Goal: Task Accomplishment & Management: Manage account settings

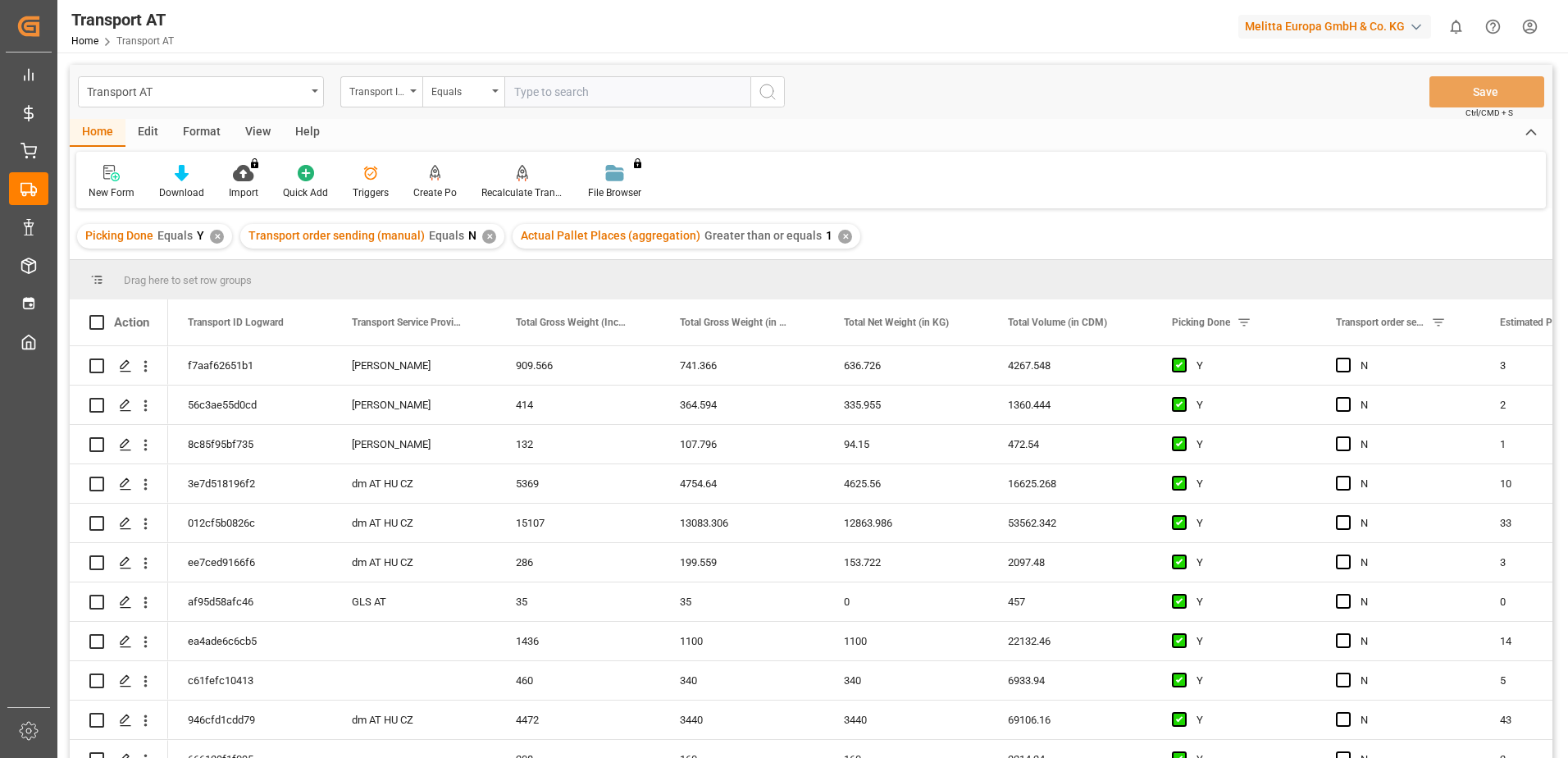
click at [257, 136] on div "View" at bounding box center [258, 133] width 50 height 28
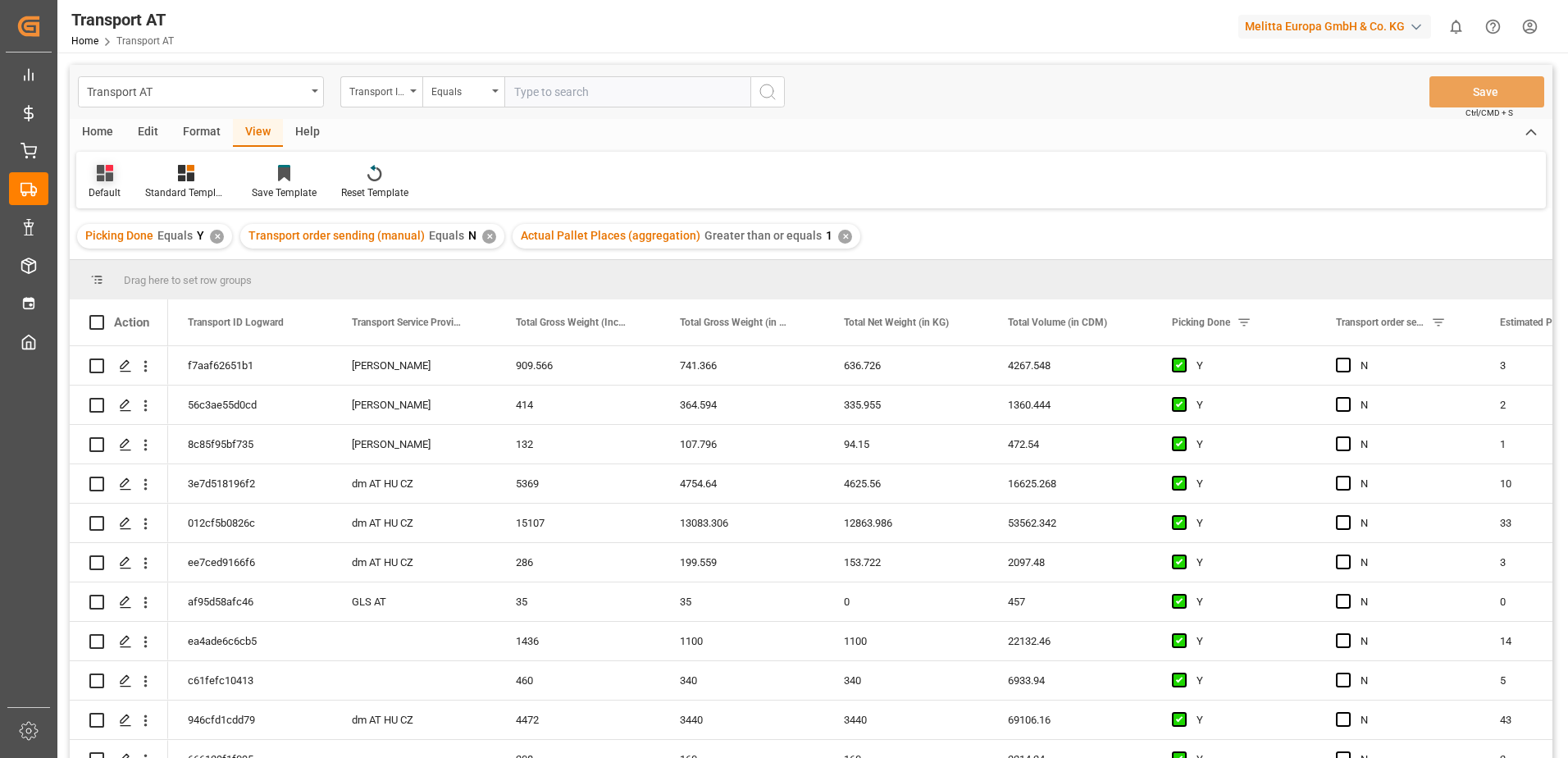
click at [99, 177] on icon at bounding box center [105, 173] width 16 height 16
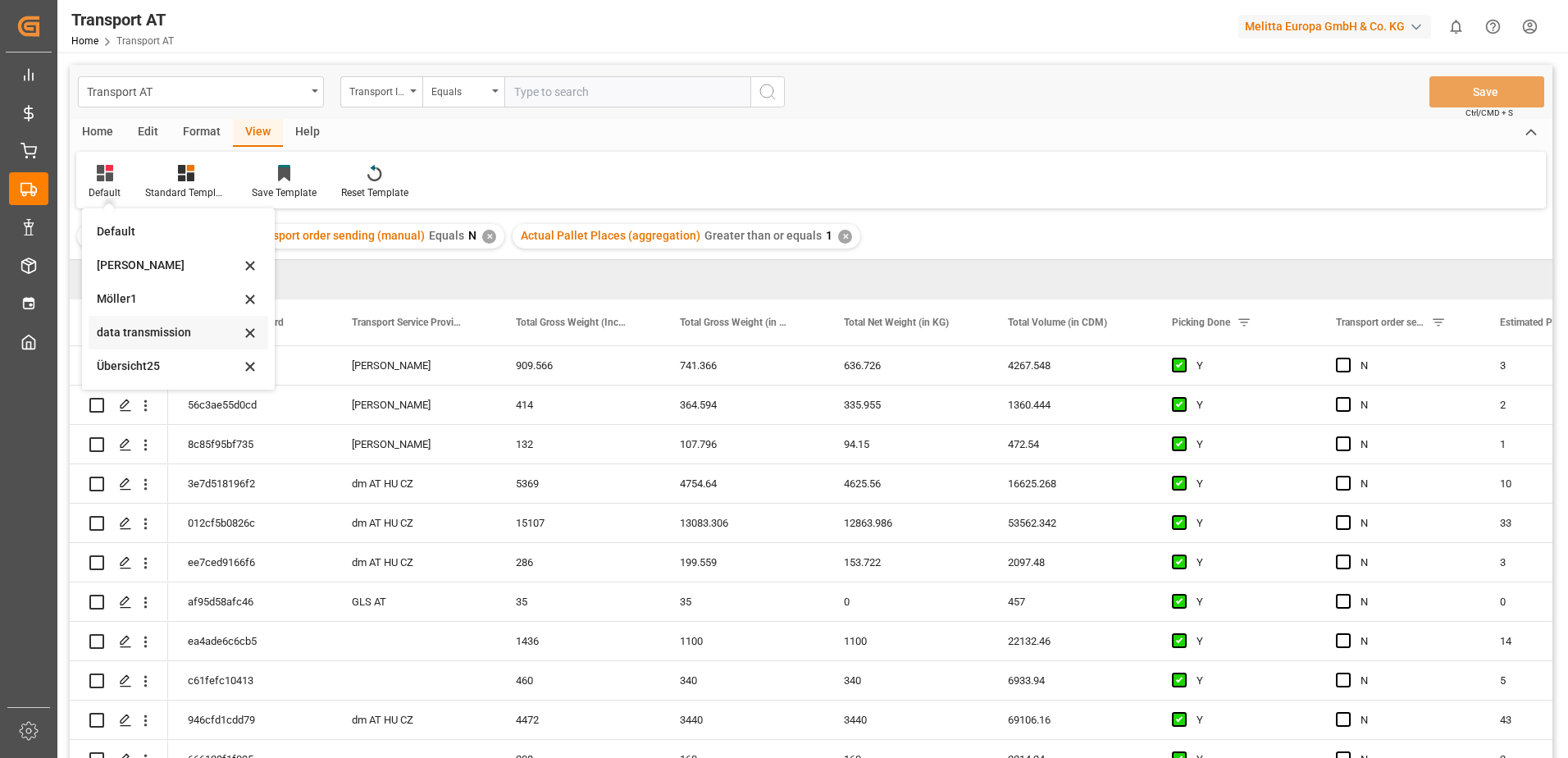
click at [155, 339] on div "data transmission" at bounding box center [169, 333] width 144 height 17
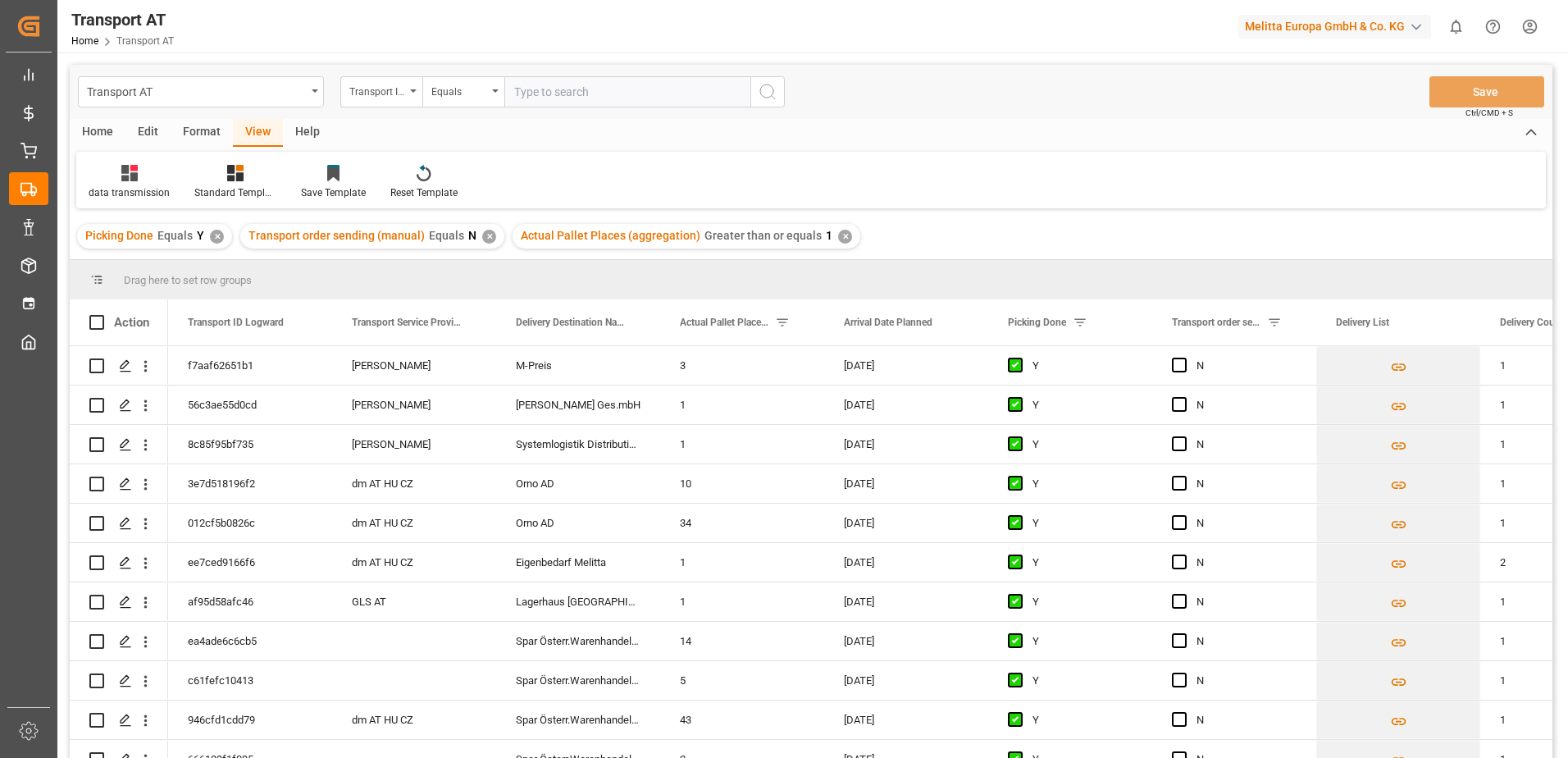
click at [154, 333] on div "Action" at bounding box center [119, 323] width 99 height 46
click at [1181, 367] on span "Press SPACE to select this row." at bounding box center [1179, 365] width 15 height 15
click at [1185, 358] on input "Press SPACE to select this row." at bounding box center [1185, 358] width 0 height 0
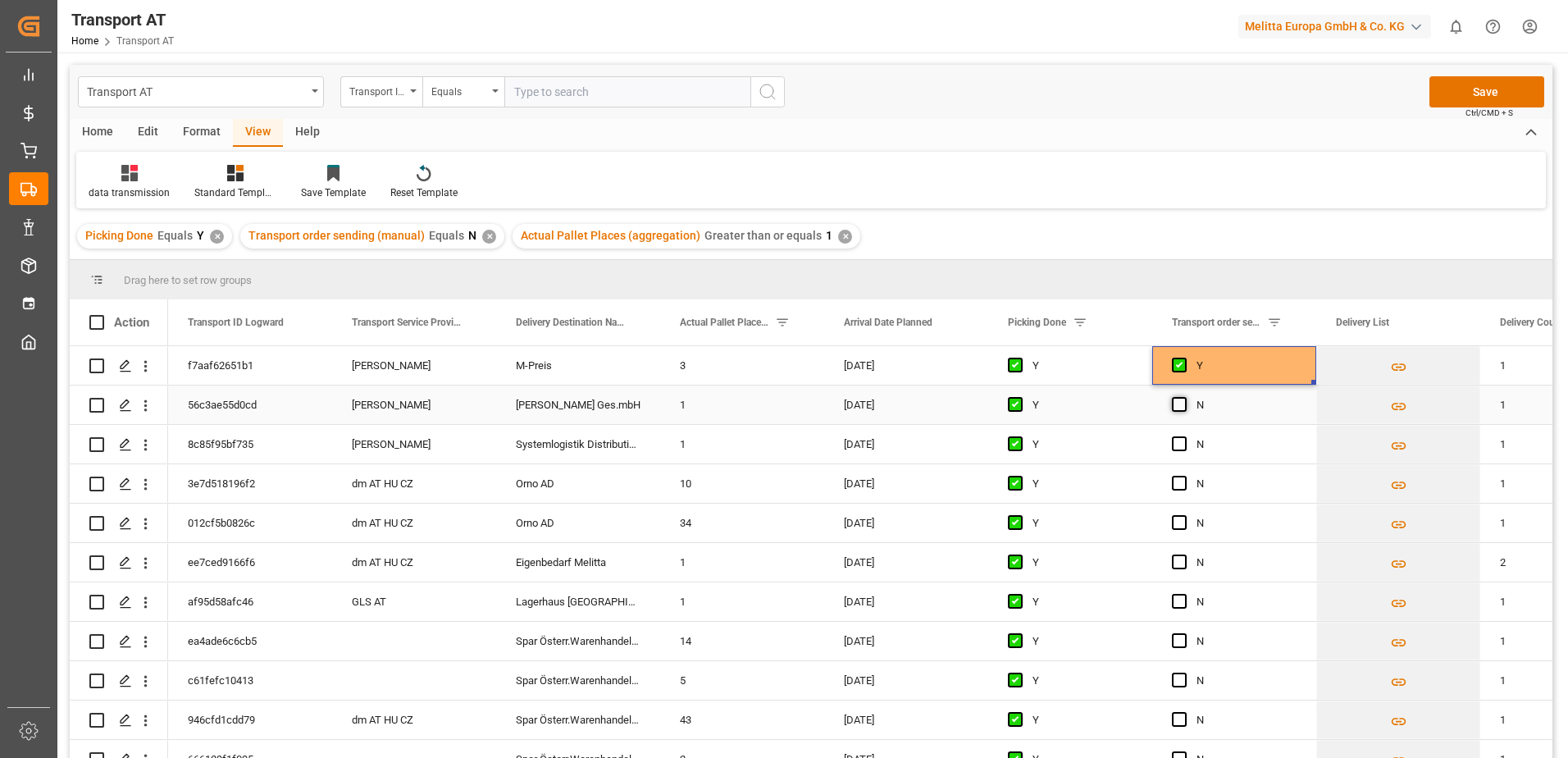
click at [1178, 406] on span "Press SPACE to select this row." at bounding box center [1179, 404] width 15 height 15
click at [1185, 397] on input "Press SPACE to select this row." at bounding box center [1185, 397] width 0 height 0
click at [1182, 448] on span "Press SPACE to select this row." at bounding box center [1179, 443] width 15 height 15
click at [1185, 436] on input "Press SPACE to select this row." at bounding box center [1185, 436] width 0 height 0
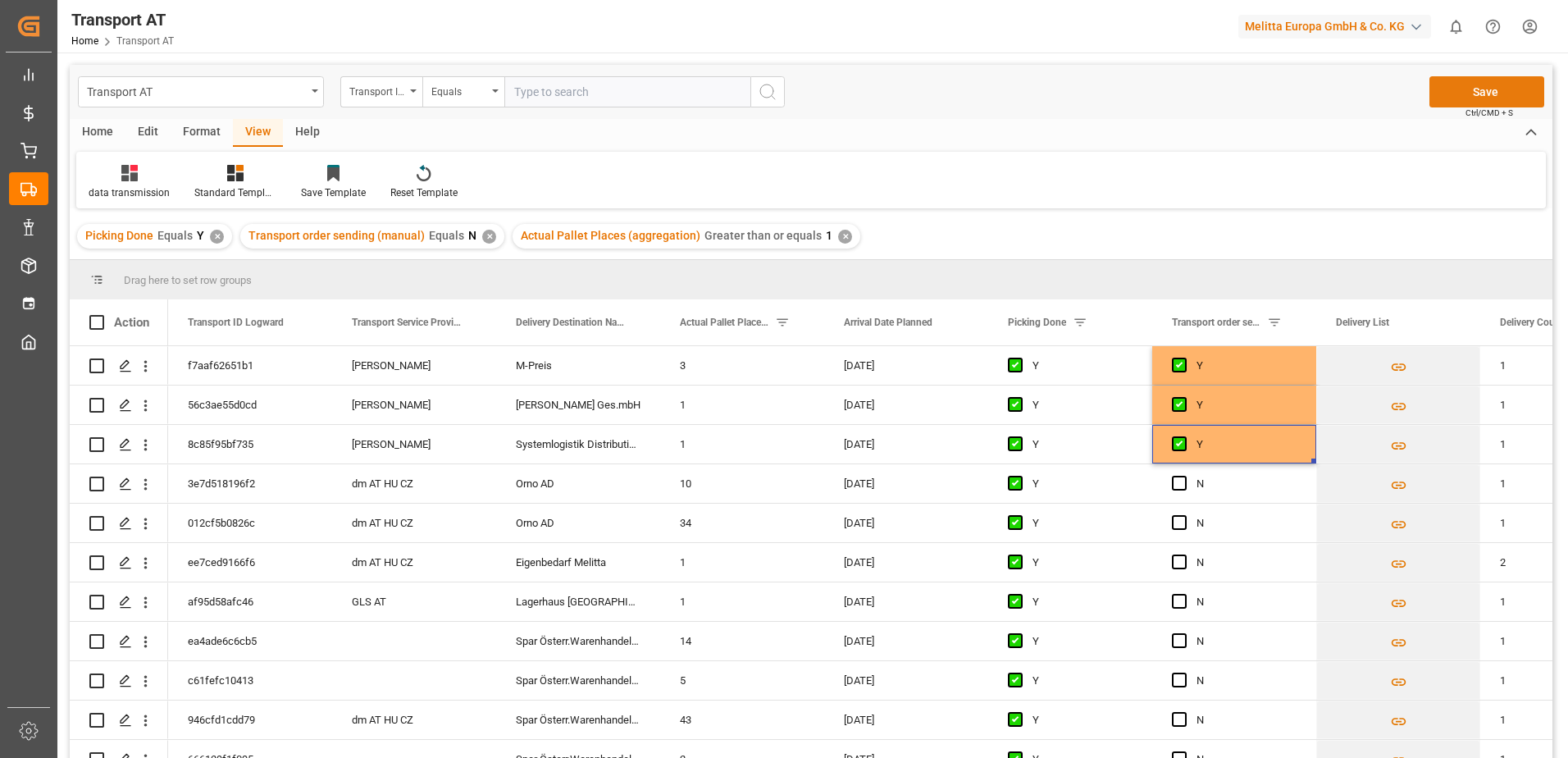
click at [1463, 86] on button "Save" at bounding box center [1487, 91] width 115 height 31
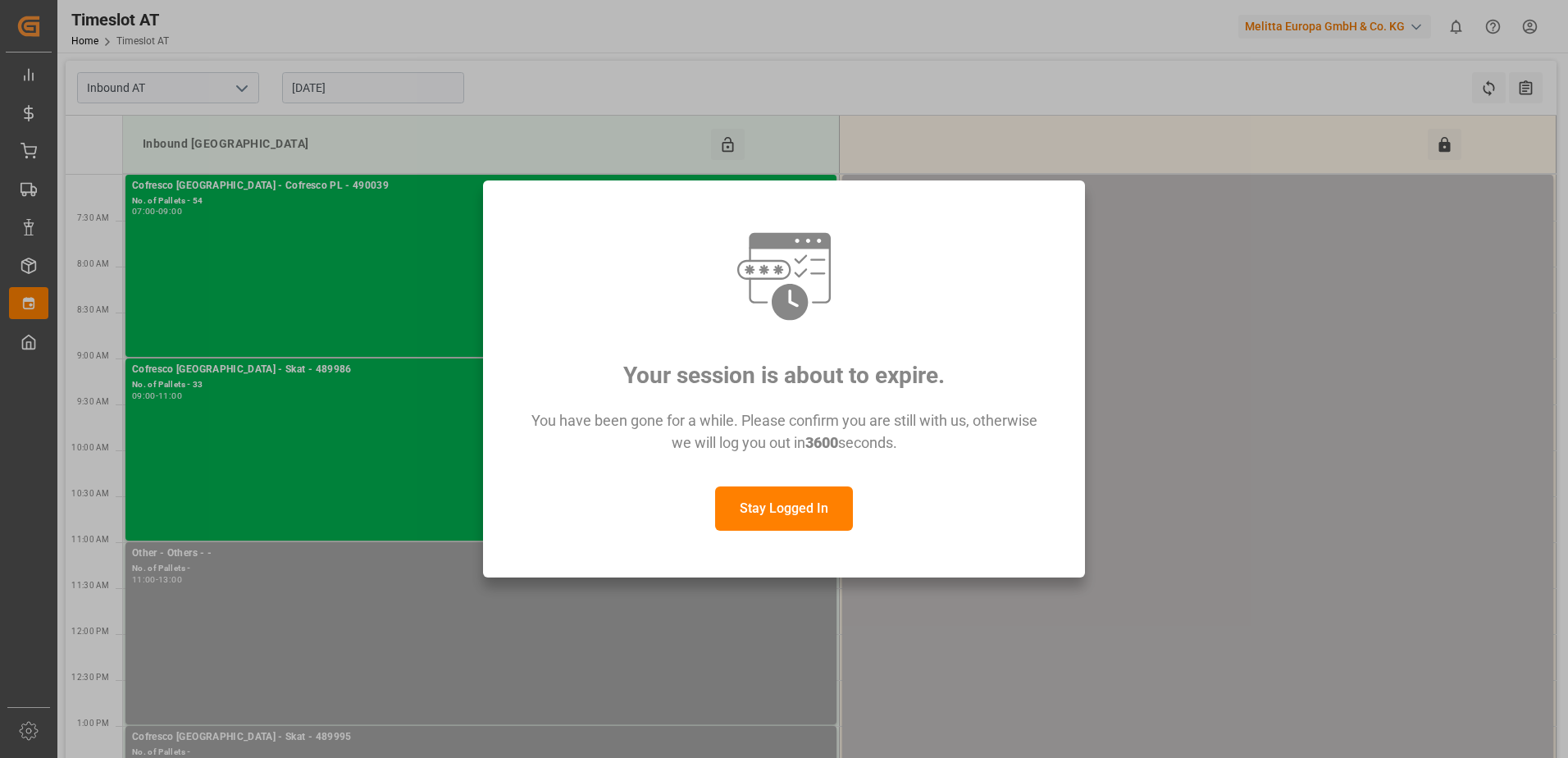
scroll to position [393, 0]
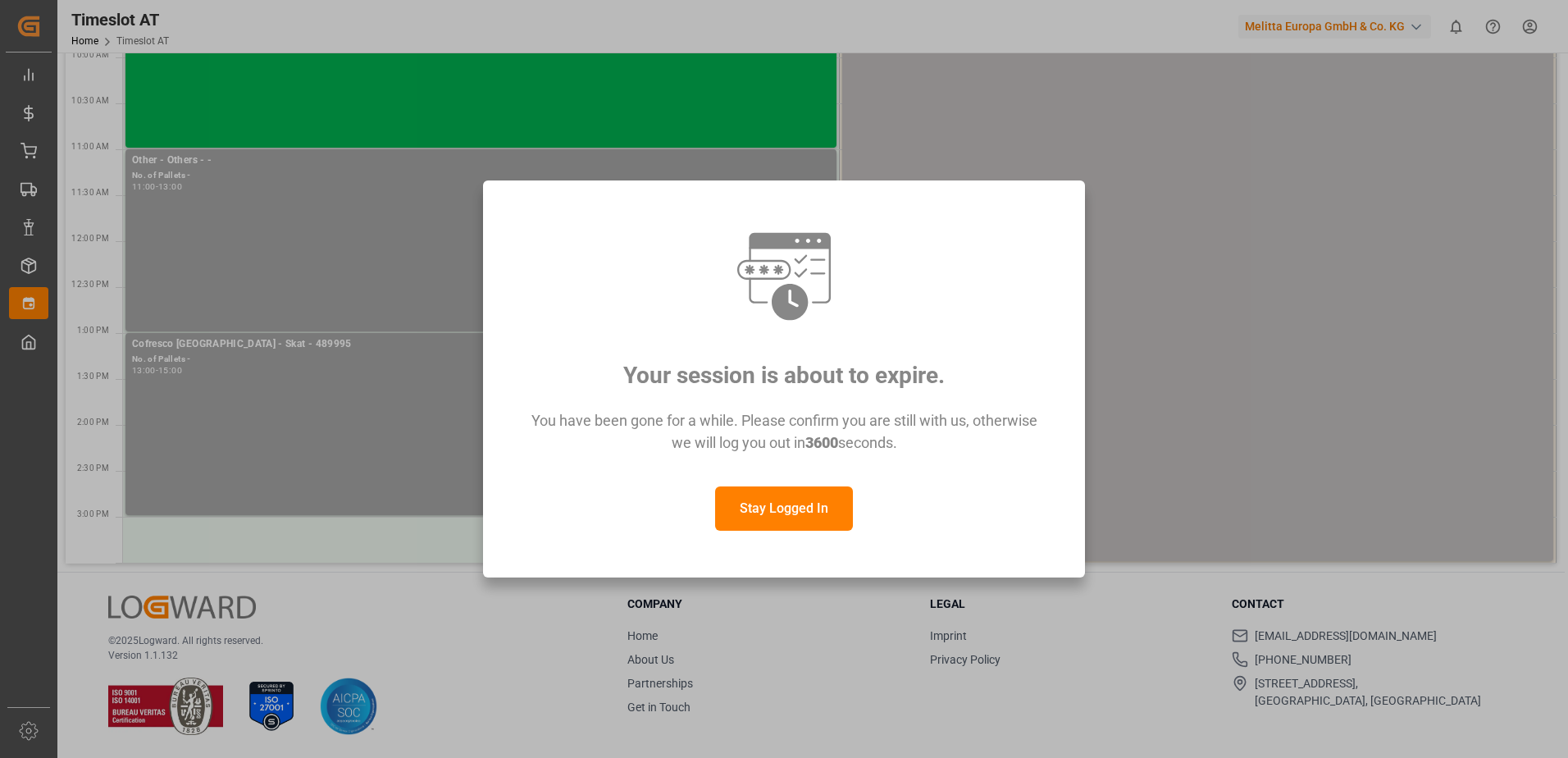
click at [749, 495] on button "Stay Logged In" at bounding box center [784, 508] width 138 height 44
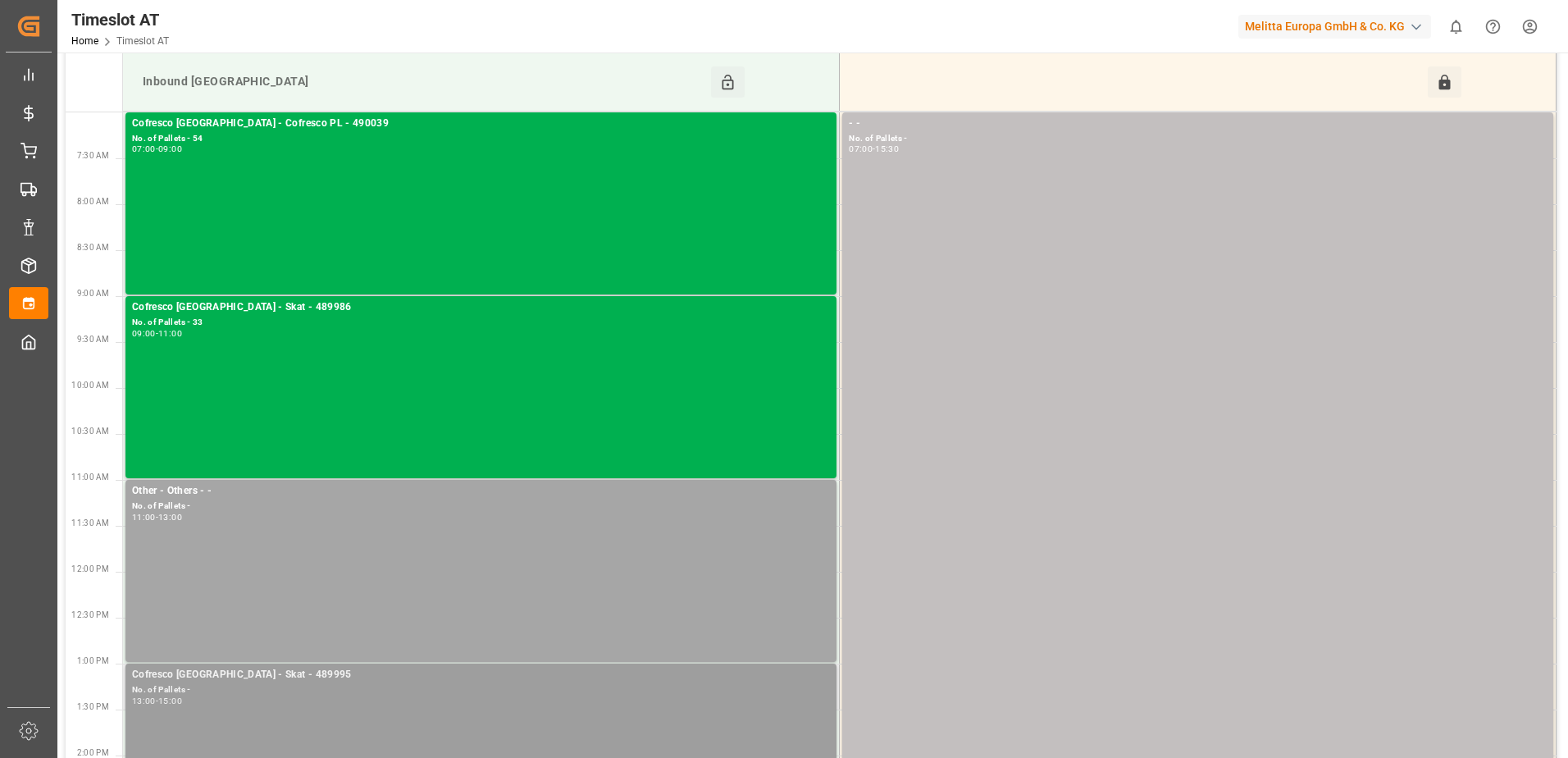
scroll to position [164, 0]
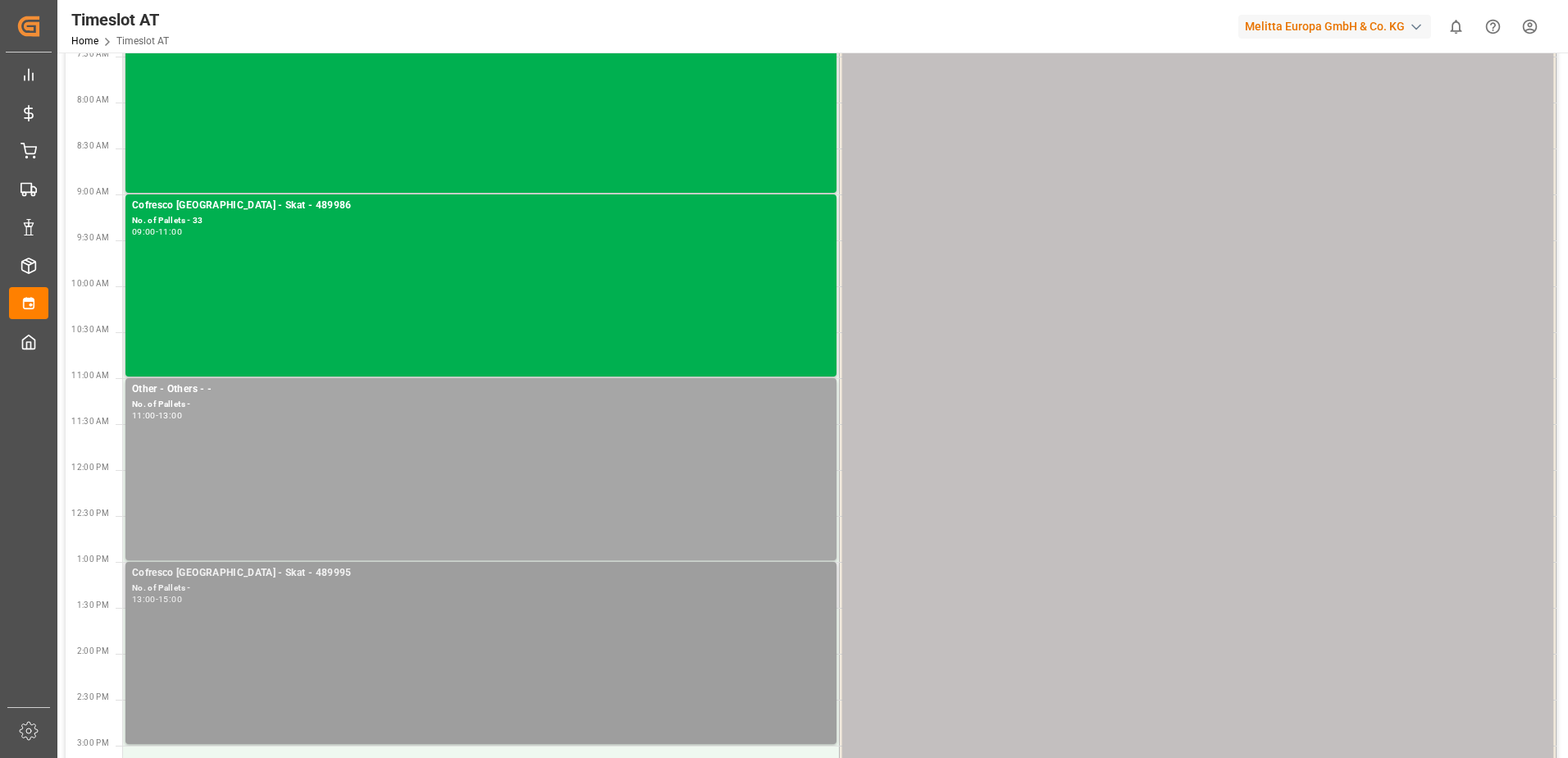
click at [369, 630] on div "Cofresco Poland - Skat - 489995 No. of Pallets - 13:00 - 15:00" at bounding box center [480, 653] width 698 height 176
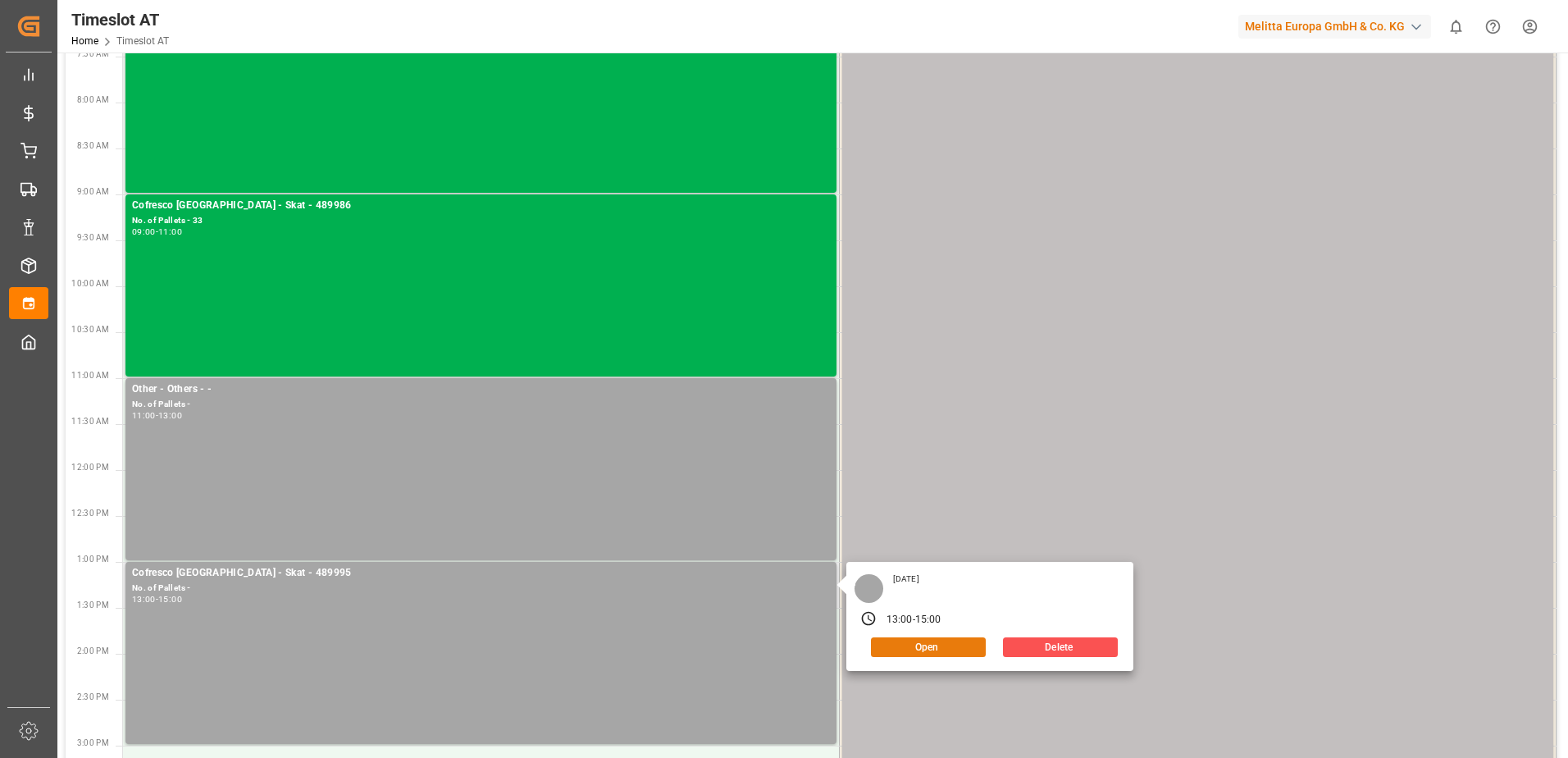
click at [907, 648] on button "Open" at bounding box center [928, 648] width 115 height 20
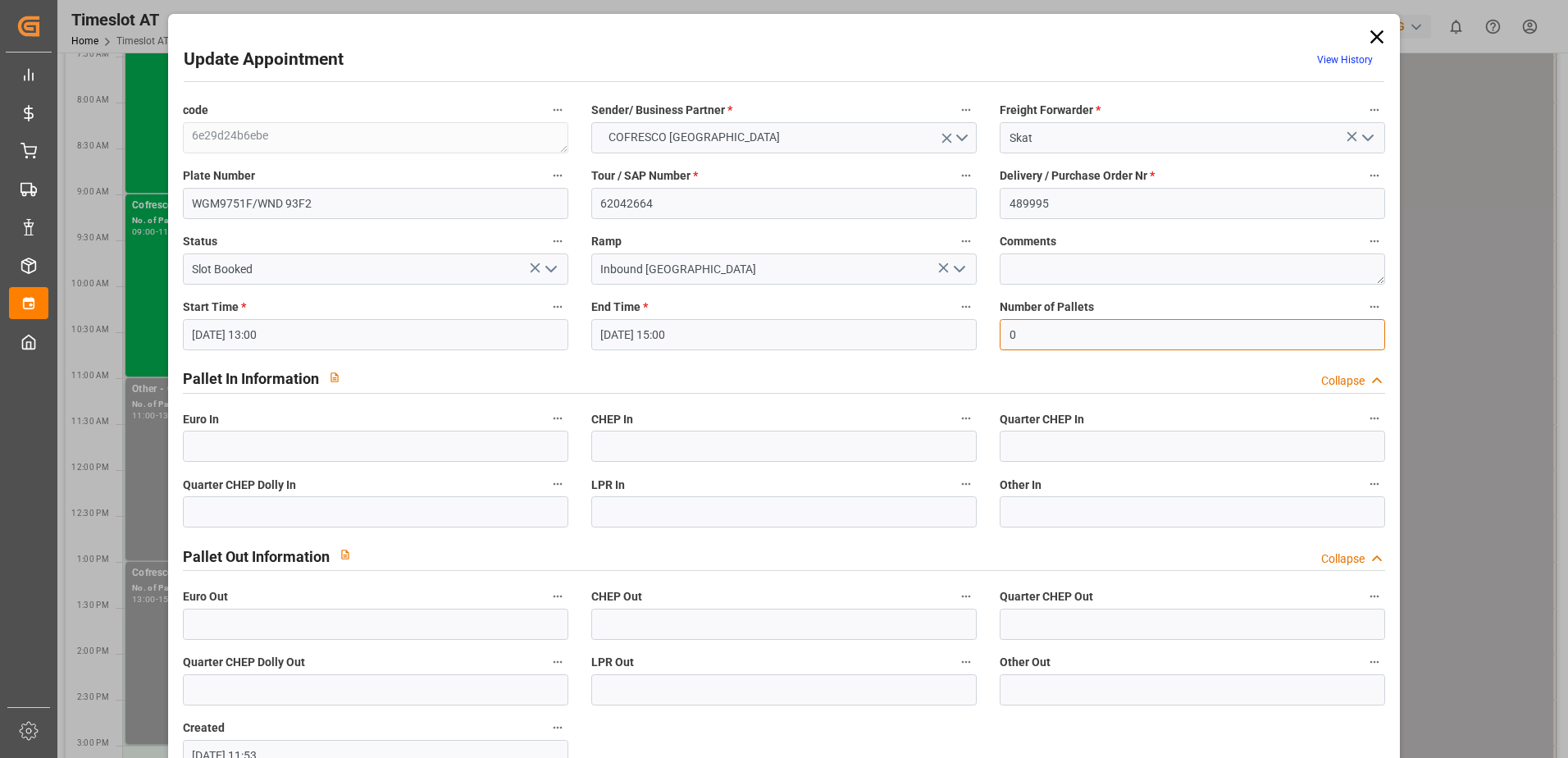
click at [1041, 336] on input "0" at bounding box center [1193, 335] width 385 height 31
type input "33"
click at [247, 453] on input "text" at bounding box center [375, 445] width 385 height 31
type input "33"
click at [551, 268] on icon "open menu" at bounding box center [551, 270] width 20 height 20
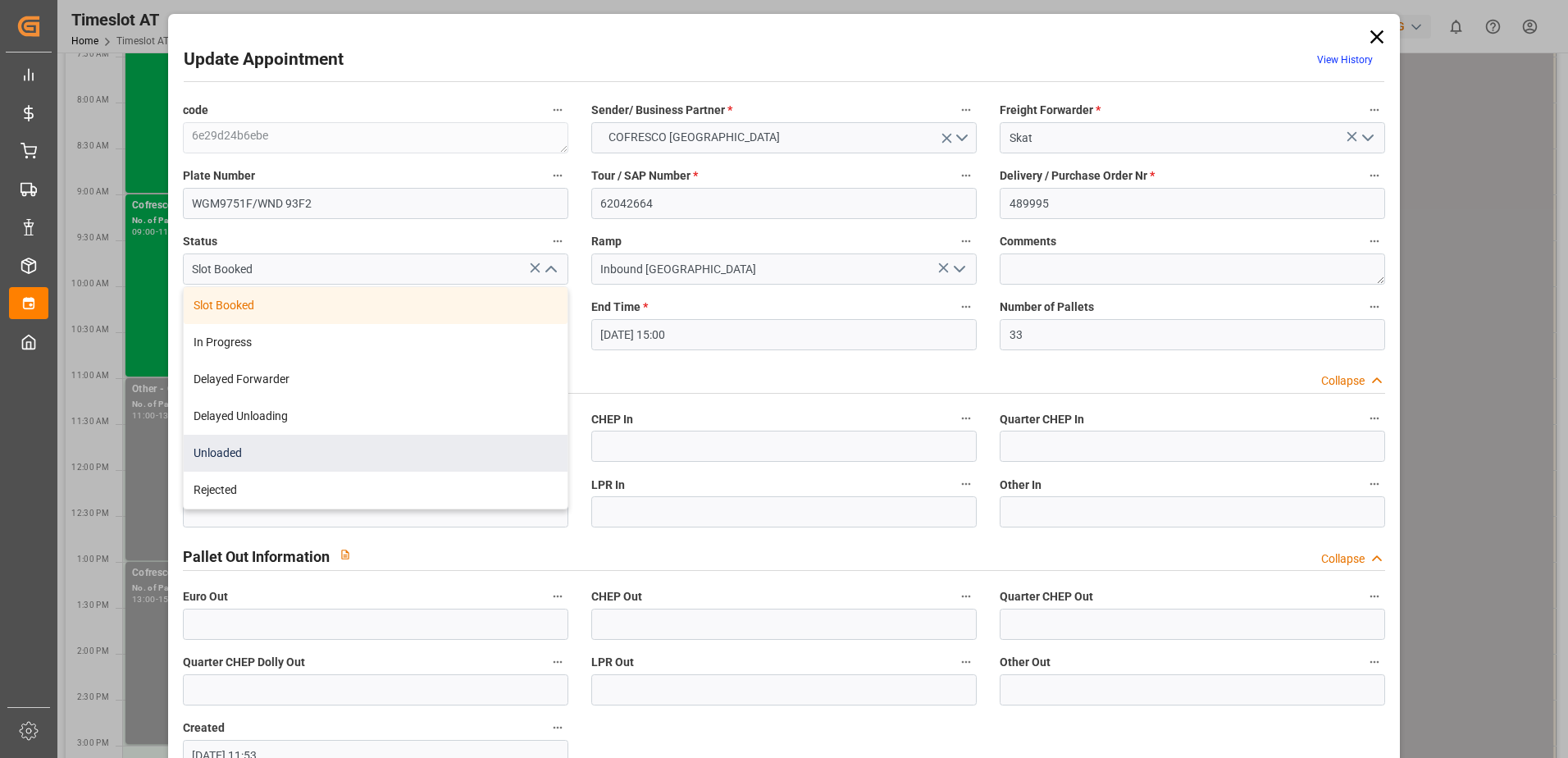
click at [360, 463] on div "Unloaded" at bounding box center [375, 453] width 384 height 37
type input "Unloaded"
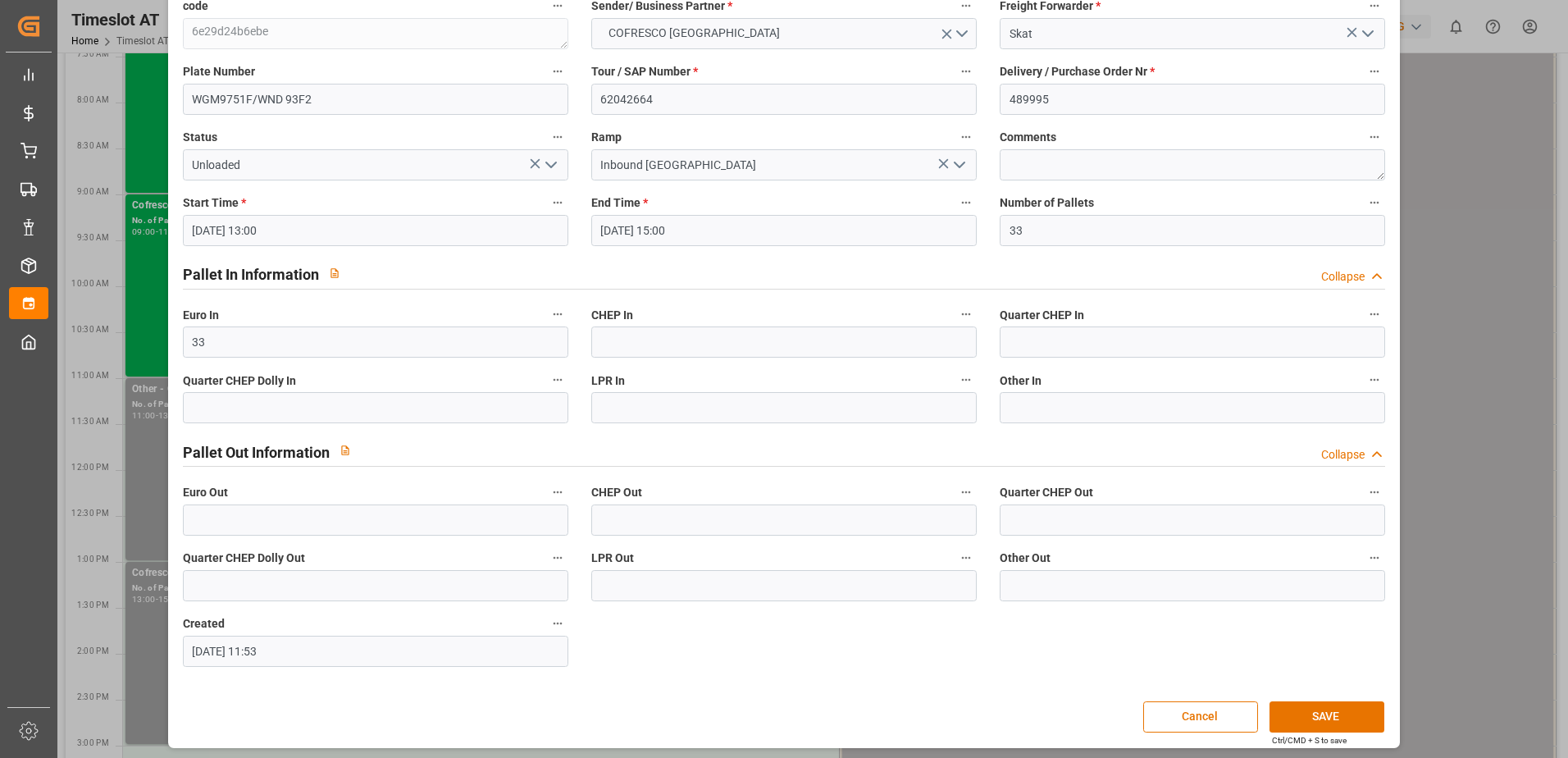
scroll to position [108, 0]
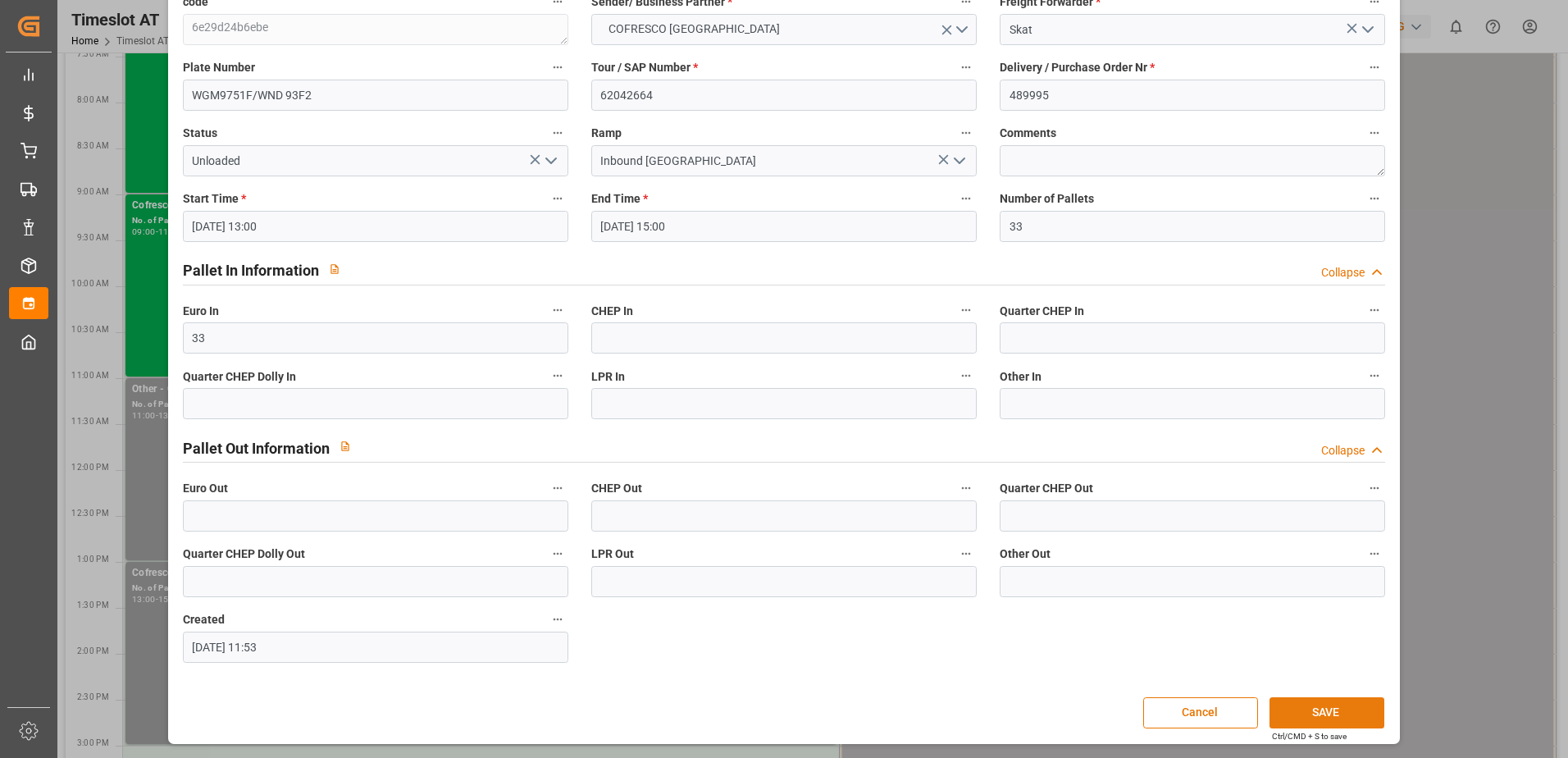
click at [1301, 706] on button "SAVE" at bounding box center [1326, 713] width 115 height 31
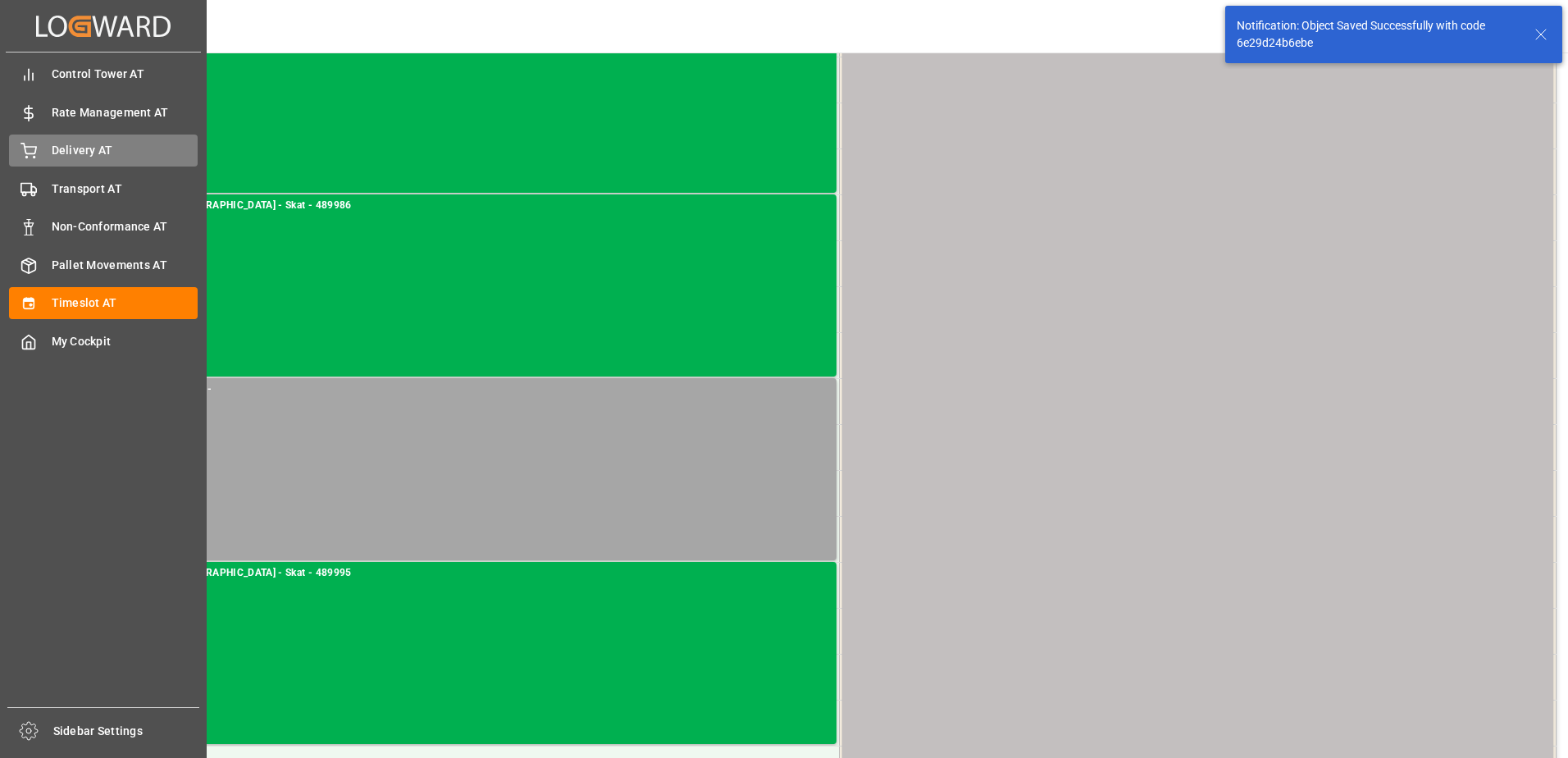
click at [25, 140] on div "Delivery AT Delivery AT" at bounding box center [103, 151] width 189 height 32
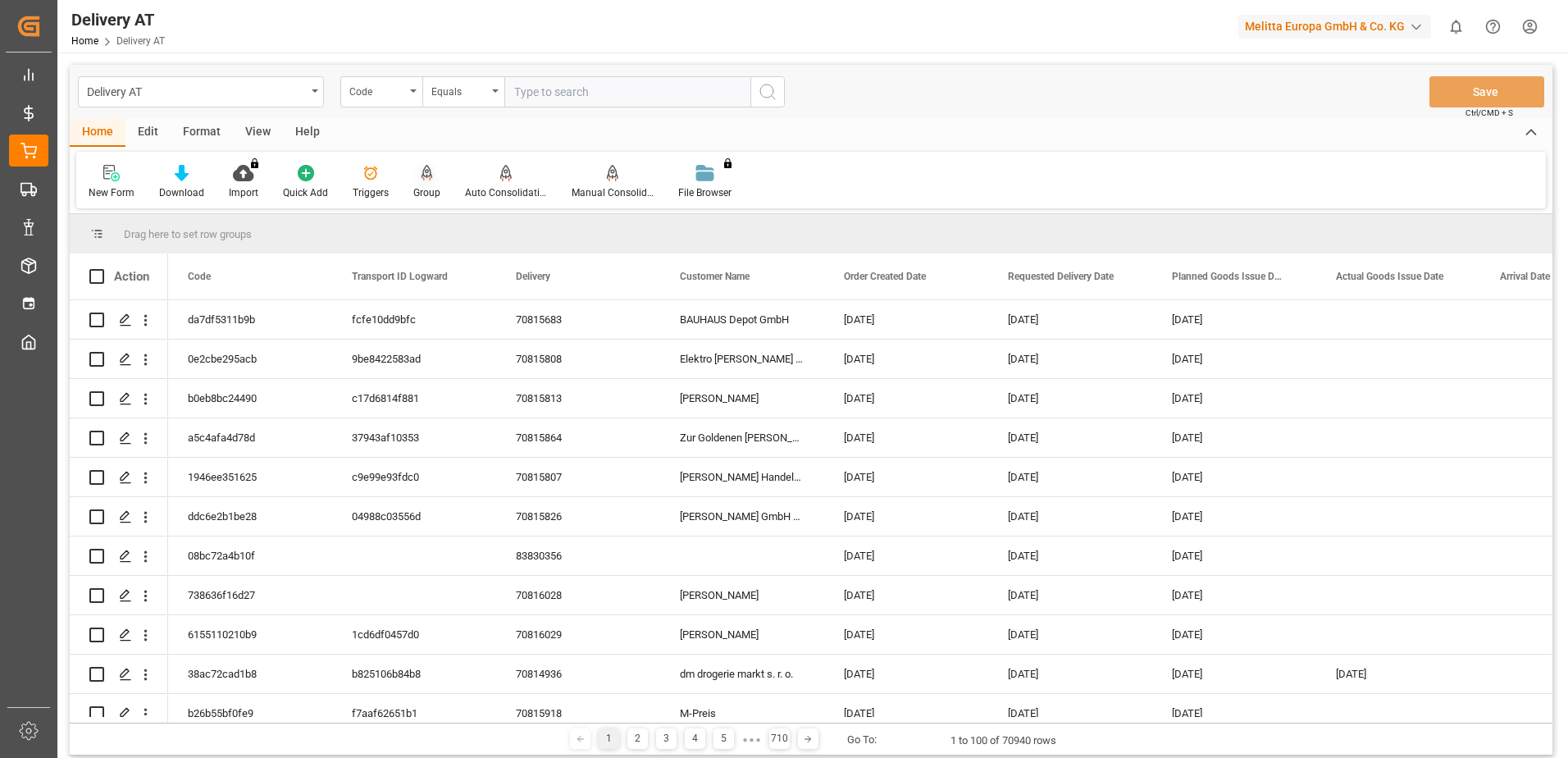
click at [421, 178] on icon at bounding box center [427, 173] width 12 height 16
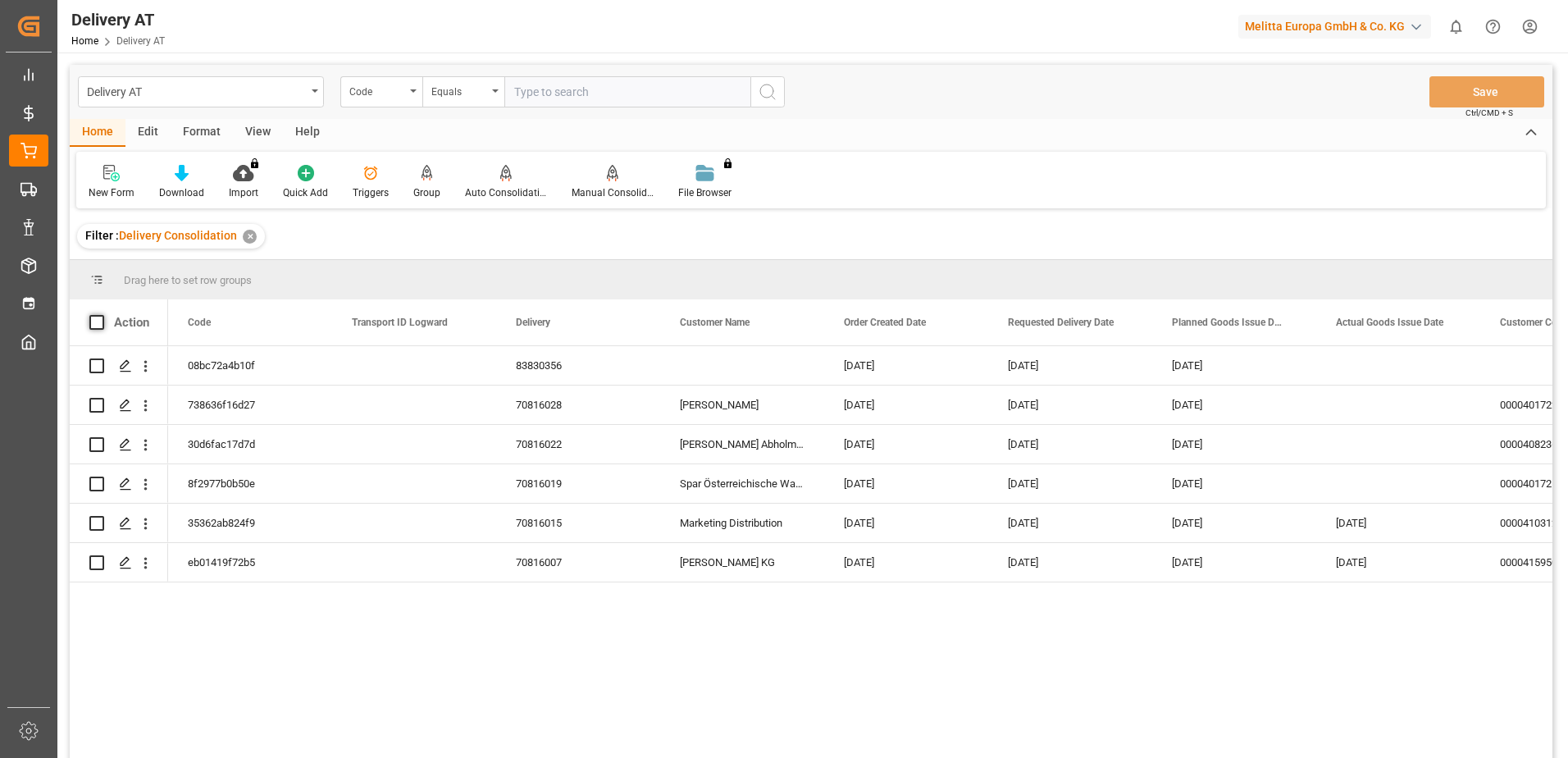
click at [93, 319] on span at bounding box center [97, 323] width 15 height 15
click at [102, 316] on input "checkbox" at bounding box center [102, 316] width 0 height 0
checkbox input "true"
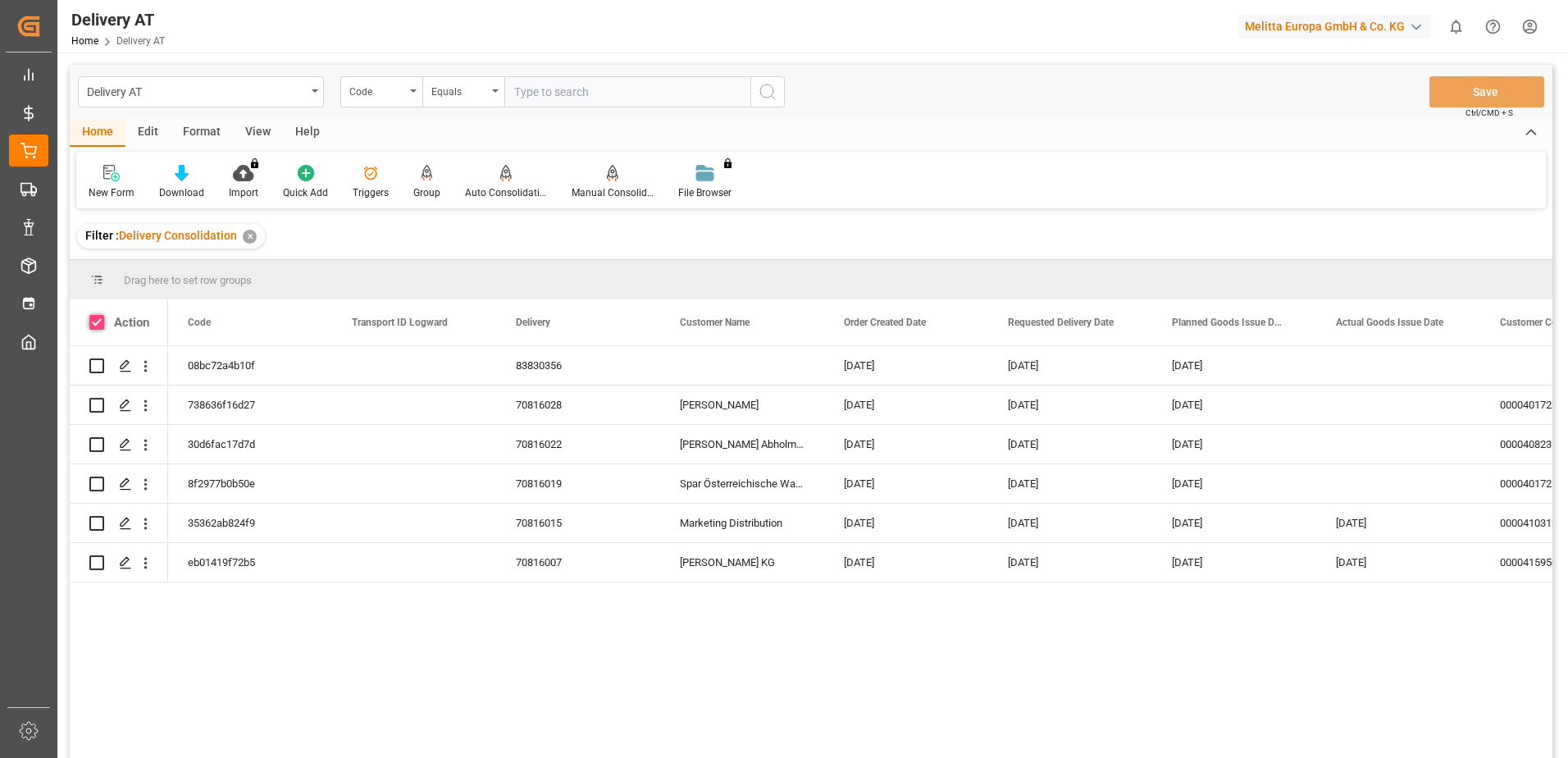
checkbox input "true"
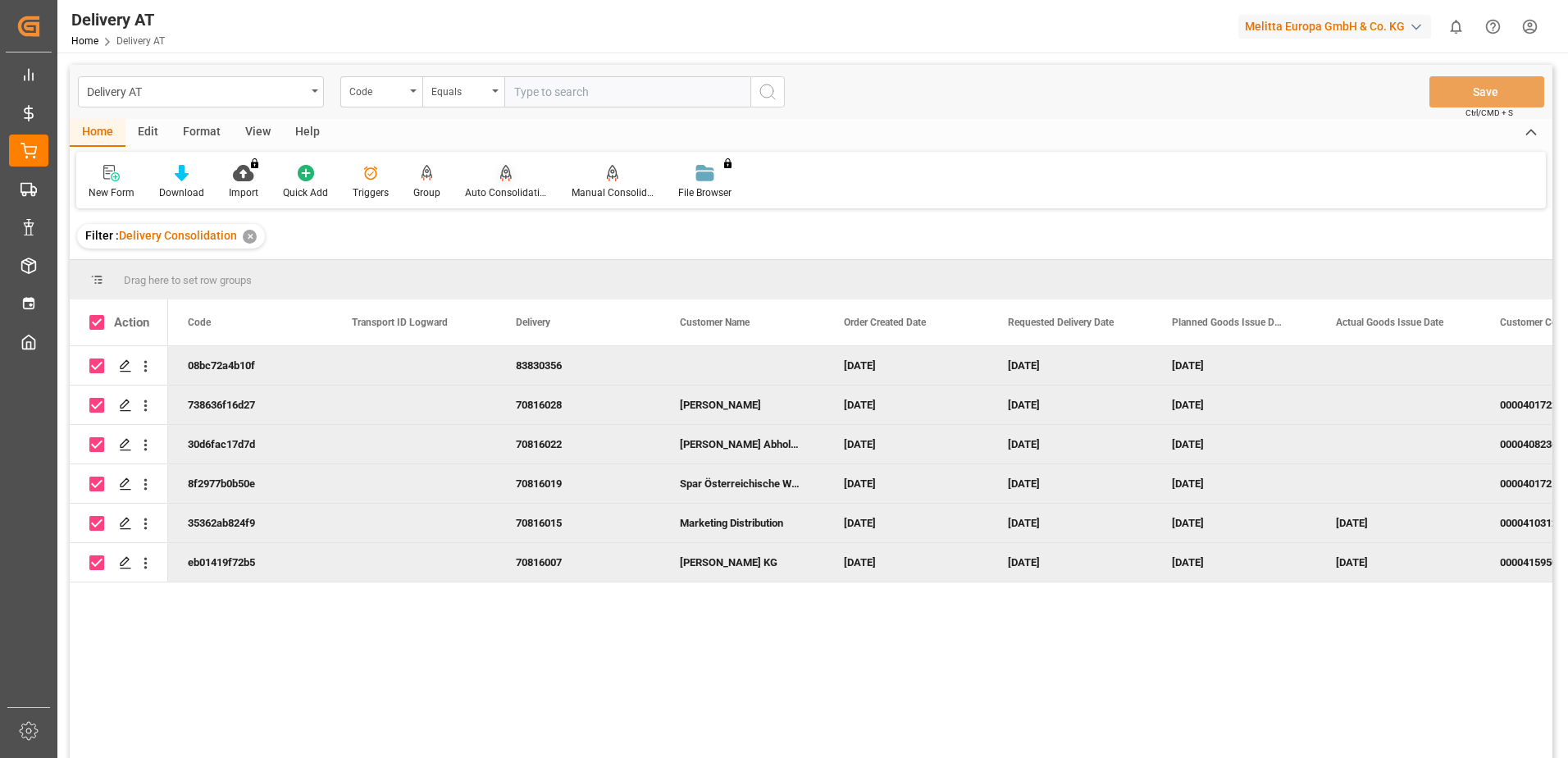
click at [501, 176] on icon at bounding box center [506, 173] width 12 height 16
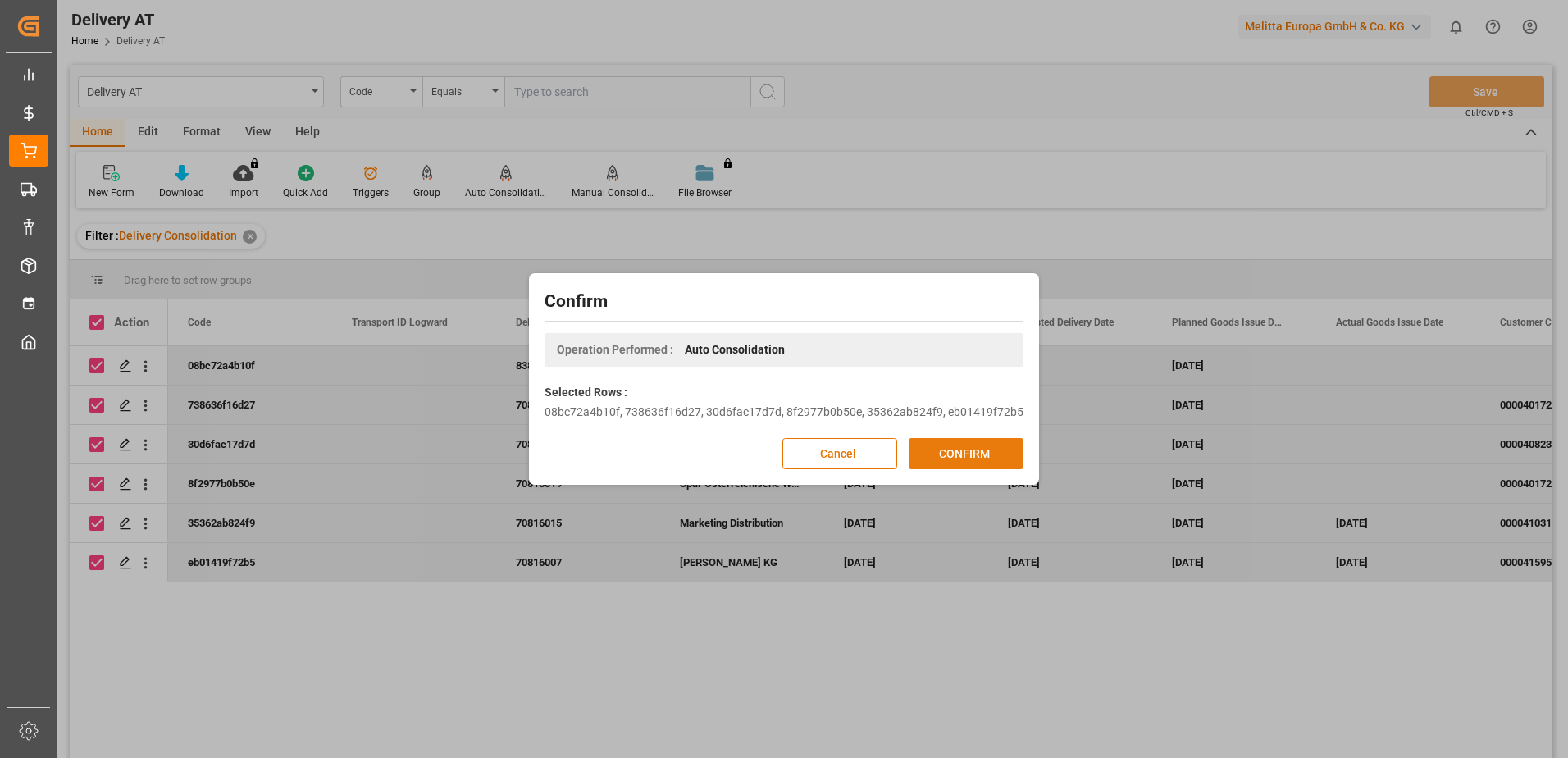
click at [1003, 448] on button "CONFIRM" at bounding box center [966, 453] width 115 height 31
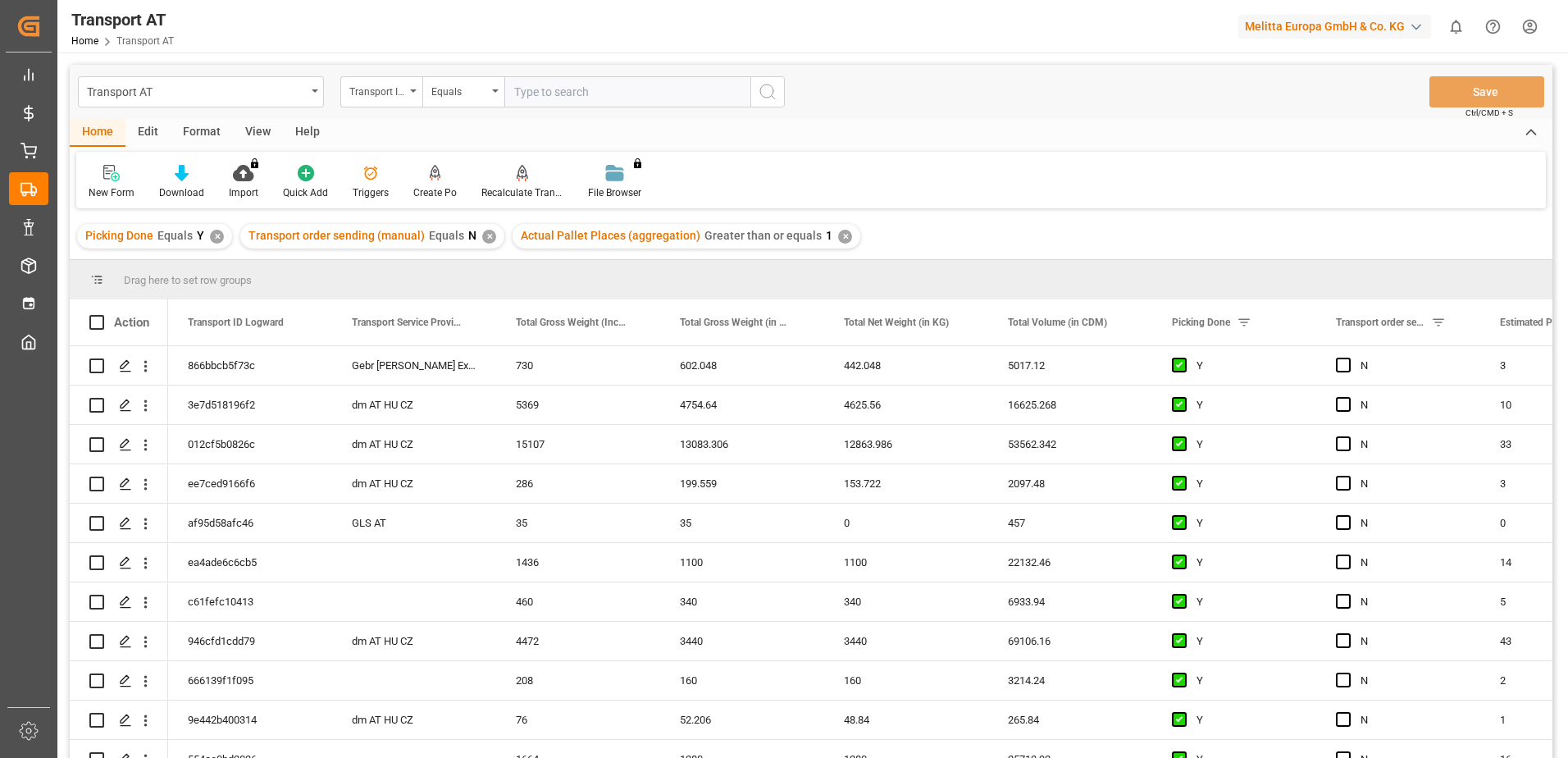
click at [265, 130] on div "View" at bounding box center [258, 133] width 50 height 28
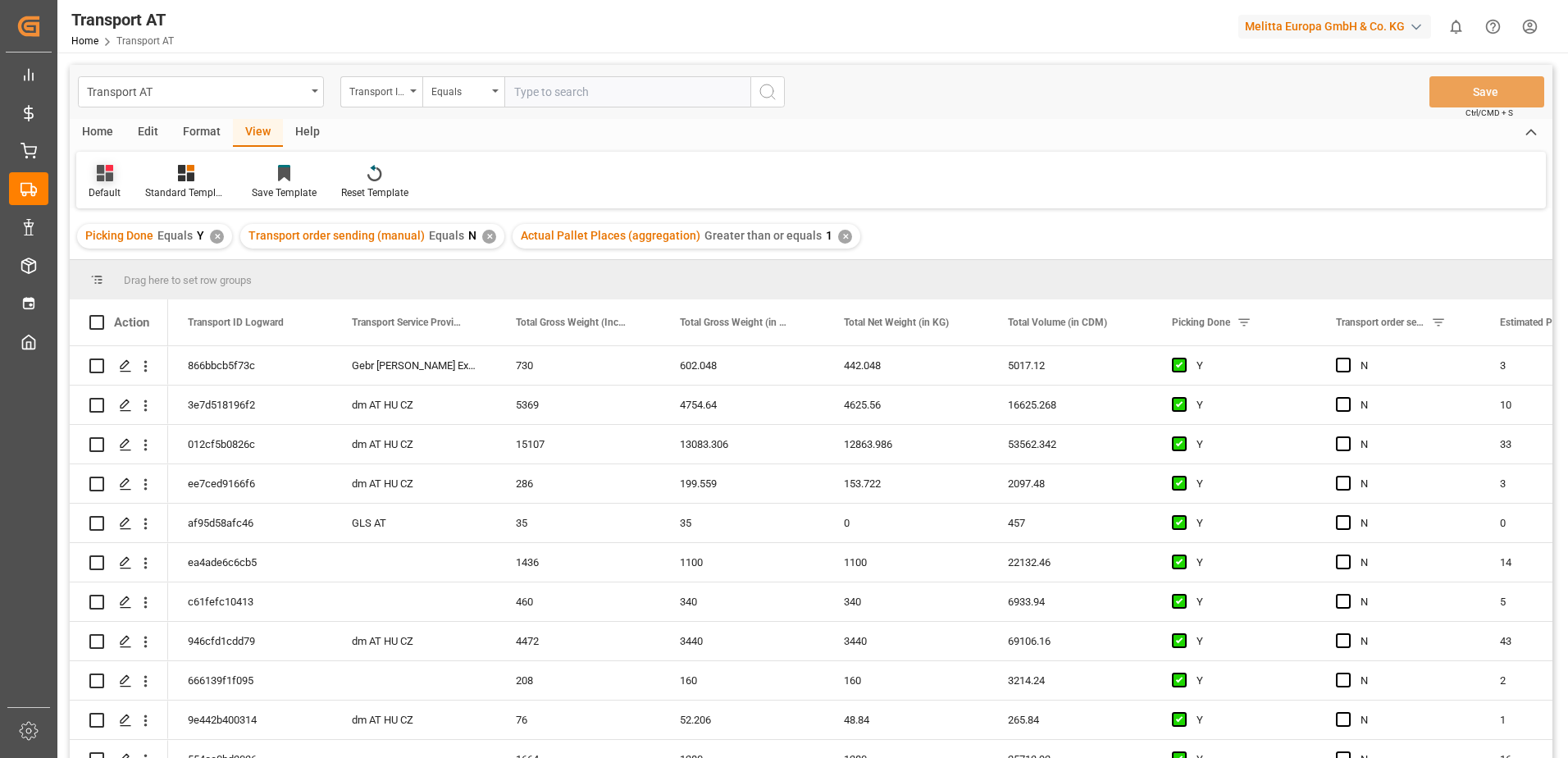
click at [102, 185] on div "Default" at bounding box center [104, 182] width 57 height 36
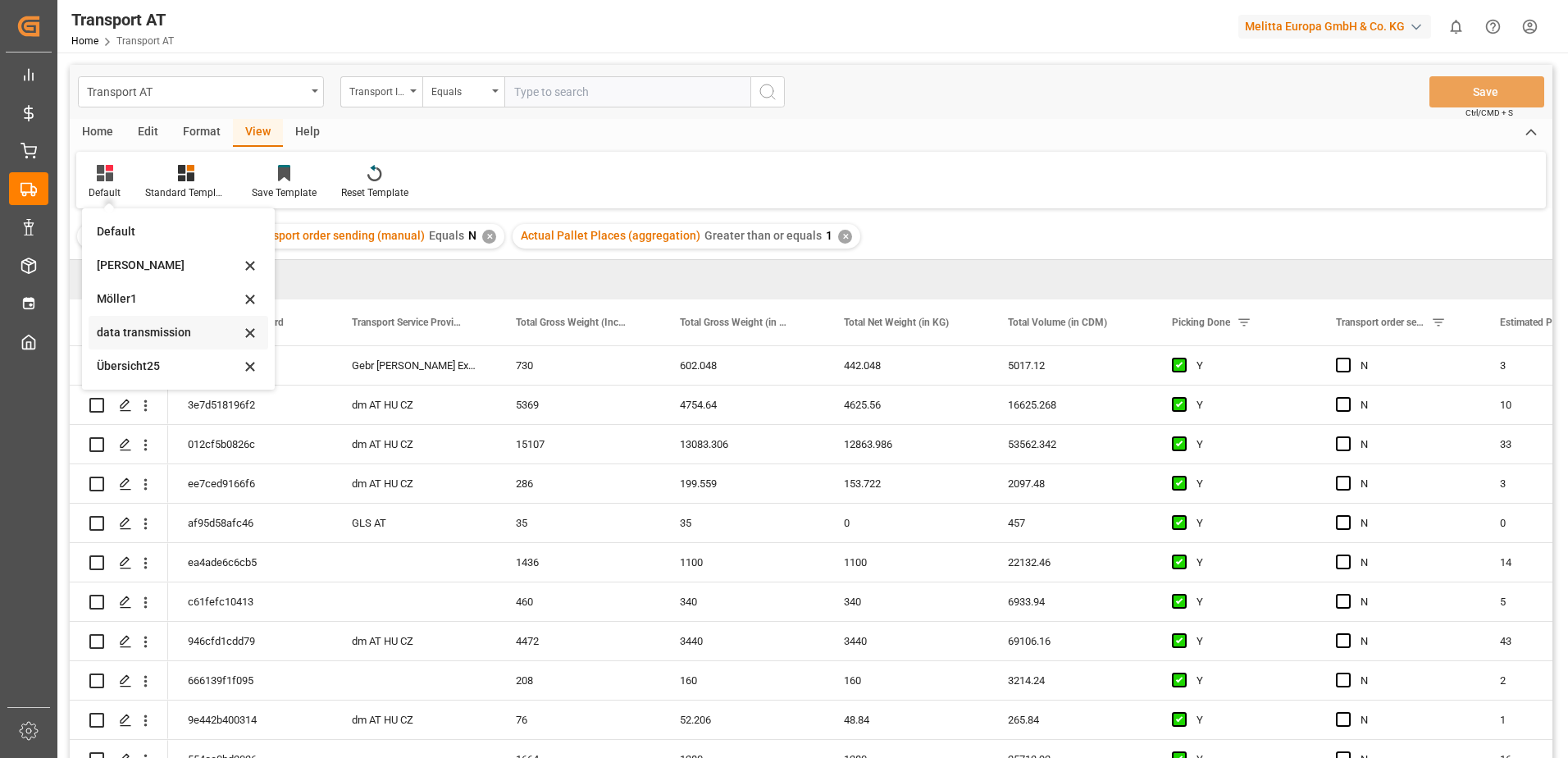
click at [145, 332] on div "data transmission" at bounding box center [169, 333] width 144 height 17
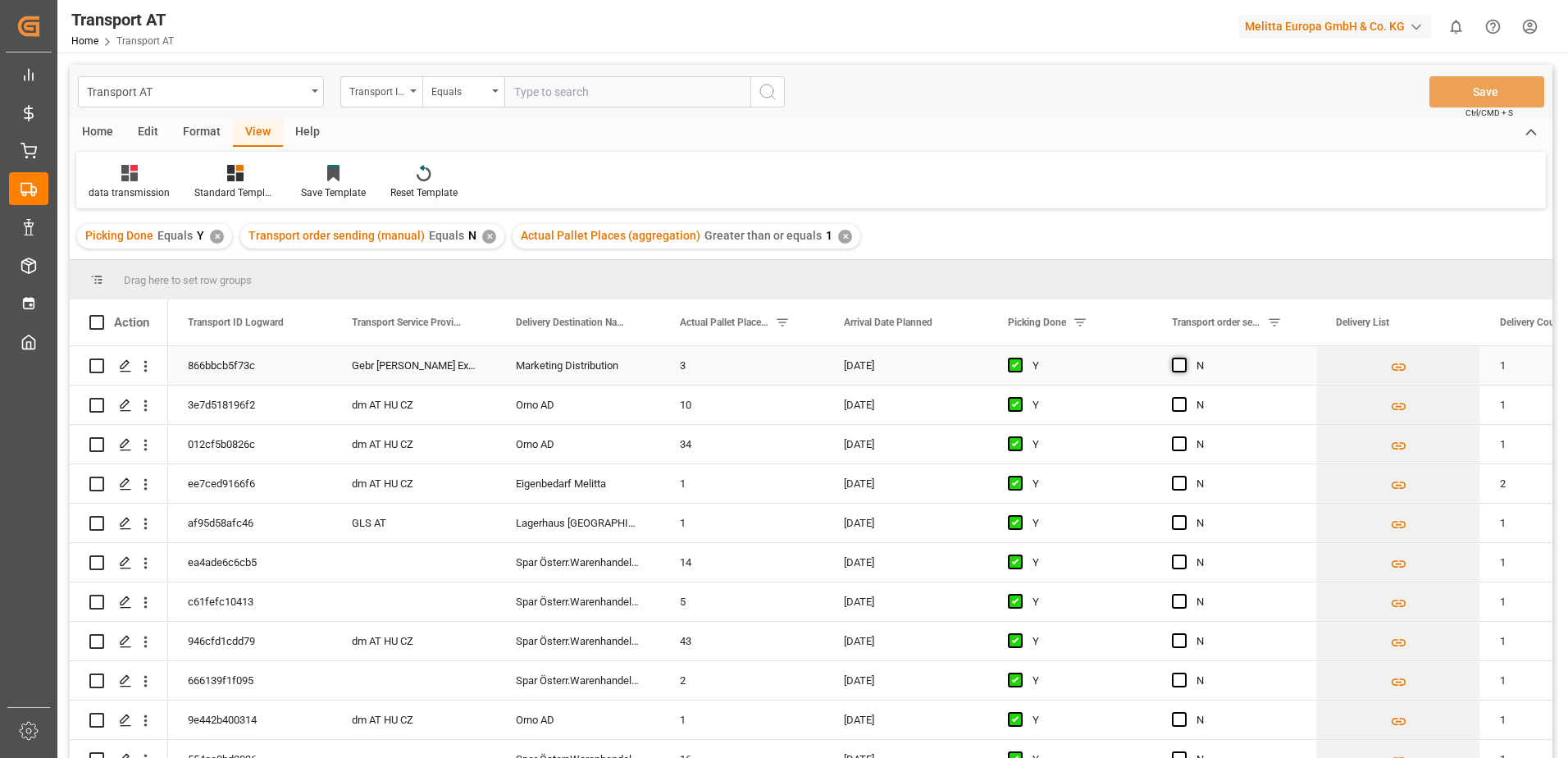
click at [1174, 365] on span "Press SPACE to select this row." at bounding box center [1179, 365] width 15 height 15
click at [1185, 358] on input "Press SPACE to select this row." at bounding box center [1185, 358] width 0 height 0
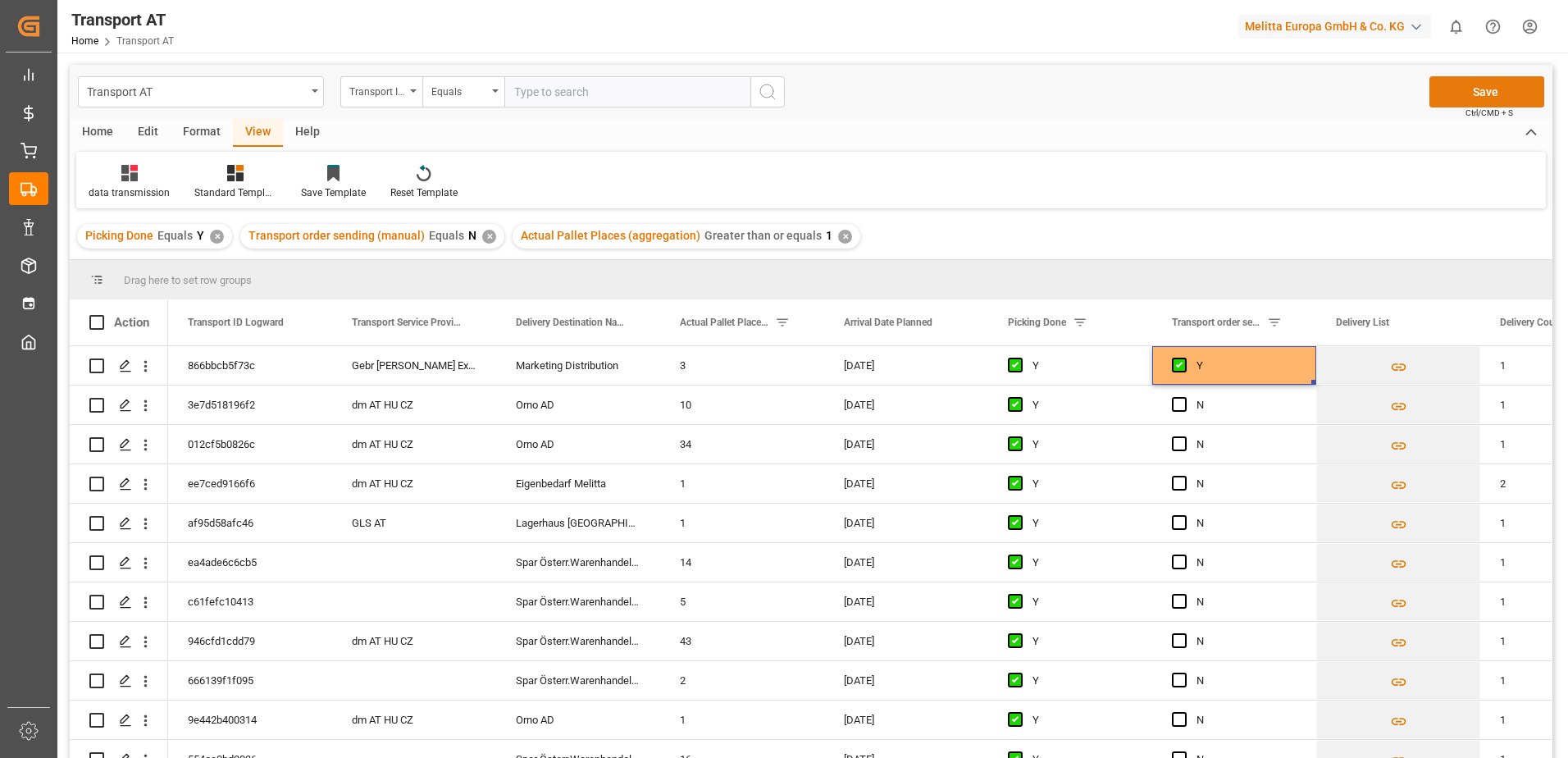
click at [1478, 94] on button "Save" at bounding box center [1487, 91] width 115 height 31
